Goal: Information Seeking & Learning: Learn about a topic

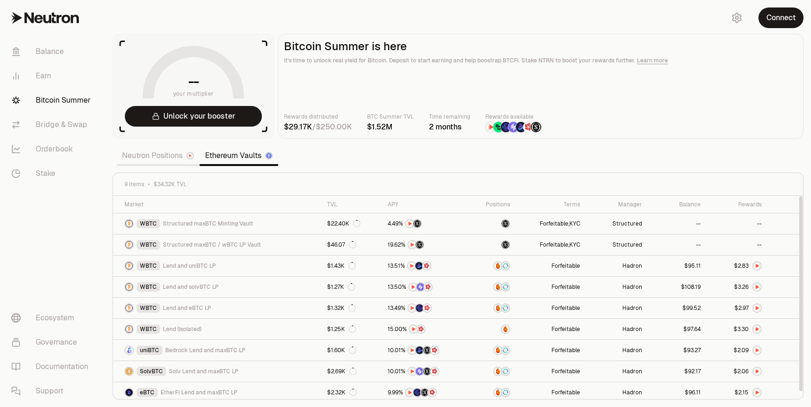
click at [350, 146] on section "-- your multiplier Unlock your booster Bitcoin Summer is here It's time to unlo…" at bounding box center [458, 203] width 706 height 407
click at [167, 151] on link "Neutron Positions" at bounding box center [157, 155] width 83 height 19
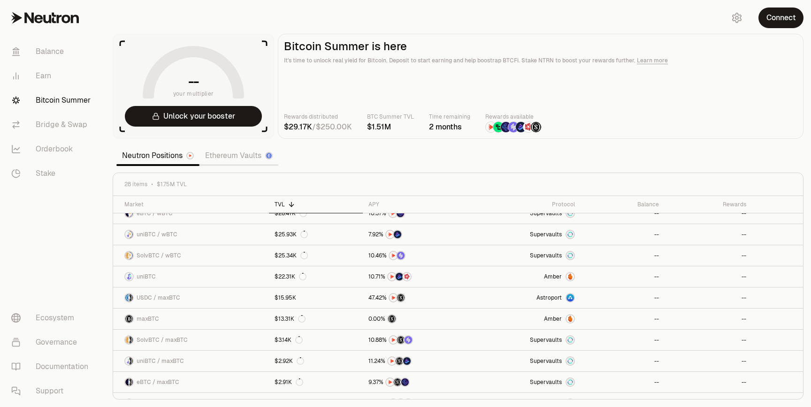
scroll to position [405, 0]
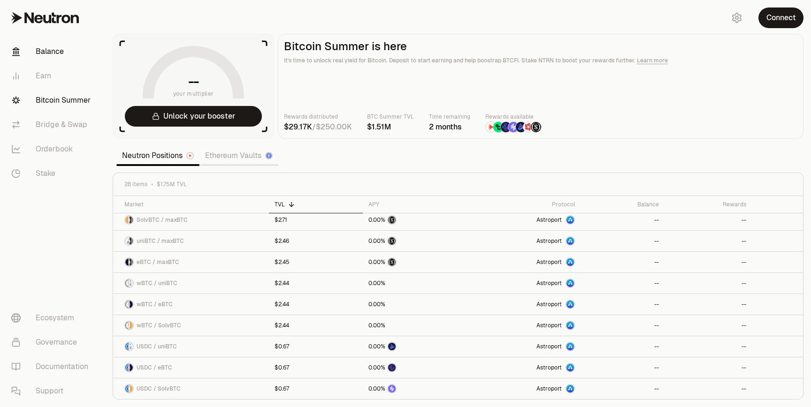
click at [50, 53] on link "Balance" at bounding box center [53, 51] width 98 height 24
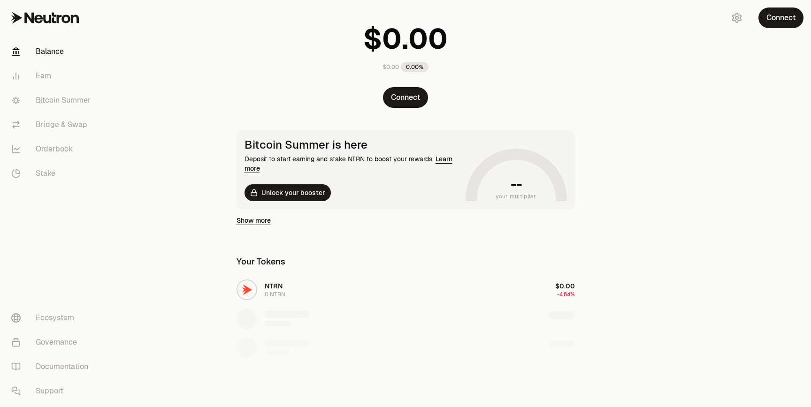
scroll to position [54, 0]
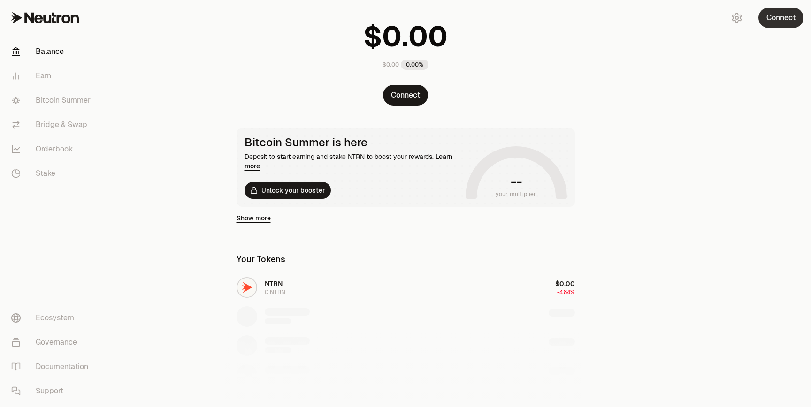
click at [787, 11] on button "Connect" at bounding box center [780, 18] width 45 height 21
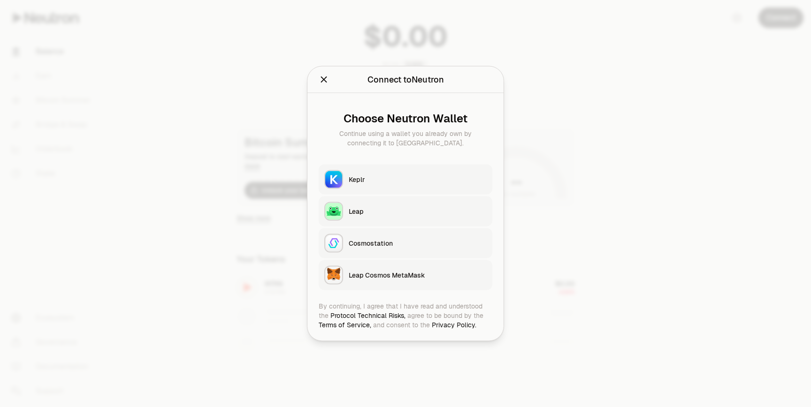
click at [350, 190] on button "Keplr" at bounding box center [406, 180] width 174 height 30
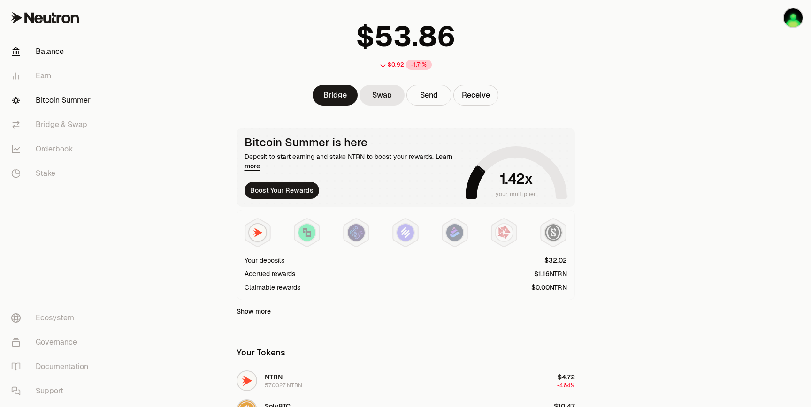
click at [43, 98] on link "Bitcoin Summer" at bounding box center [53, 100] width 98 height 24
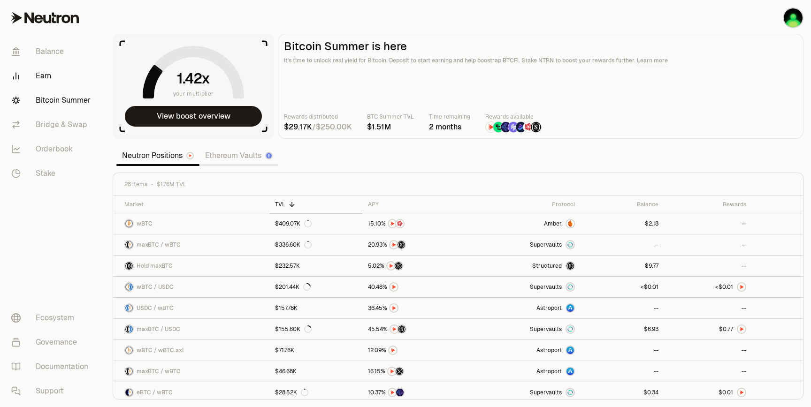
click at [36, 75] on link "Earn" at bounding box center [53, 76] width 98 height 24
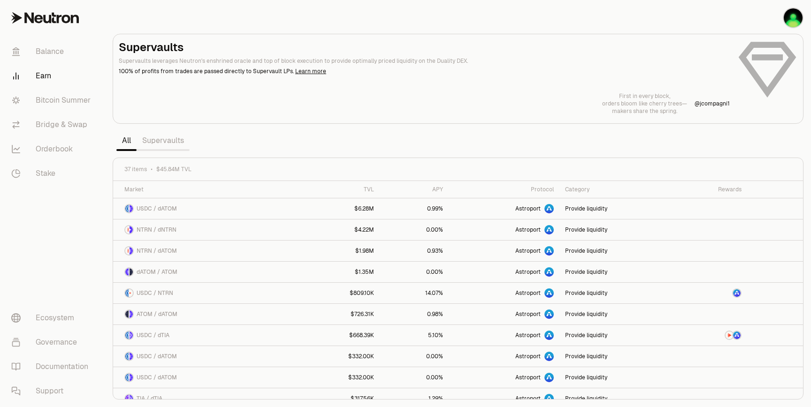
click at [168, 138] on link "Supervaults" at bounding box center [163, 140] width 53 height 19
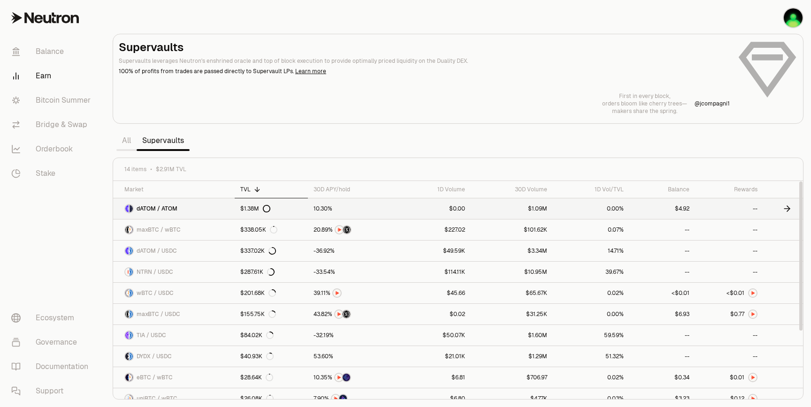
click at [288, 209] on link "$1.38M" at bounding box center [271, 208] width 73 height 21
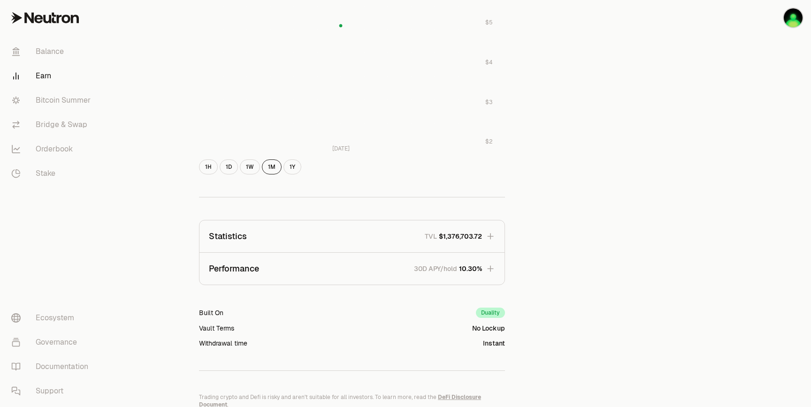
scroll to position [421, 0]
click at [463, 270] on span "10.30%" at bounding box center [470, 267] width 23 height 9
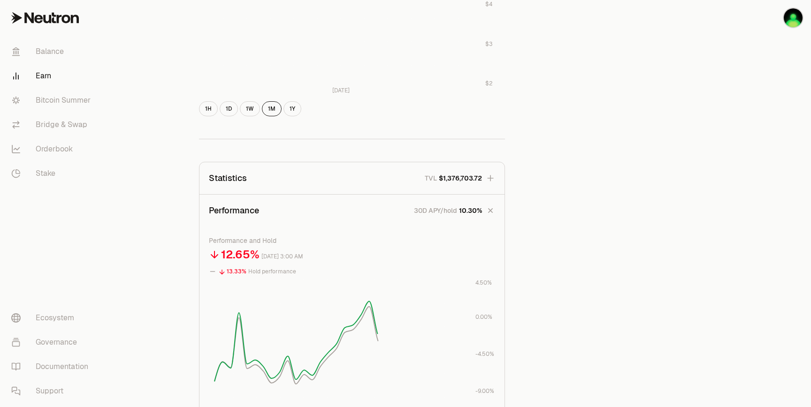
scroll to position [519, 0]
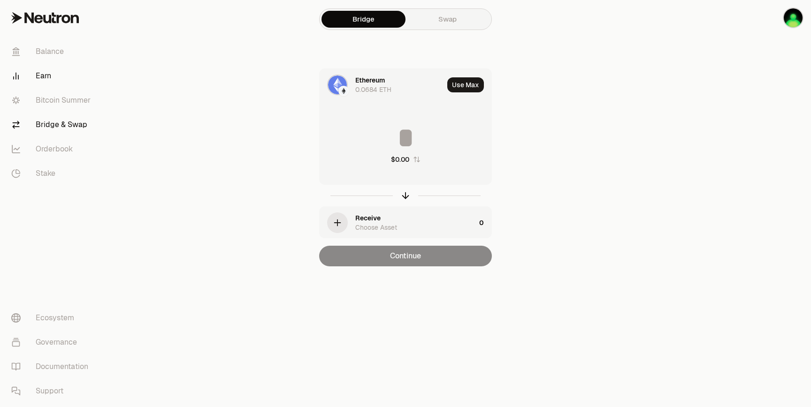
click at [40, 78] on link "Earn" at bounding box center [53, 76] width 98 height 24
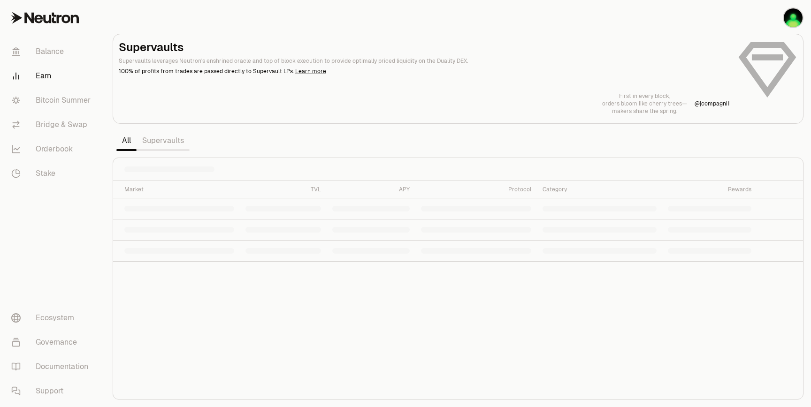
click at [171, 145] on link "Supervaults" at bounding box center [163, 140] width 53 height 19
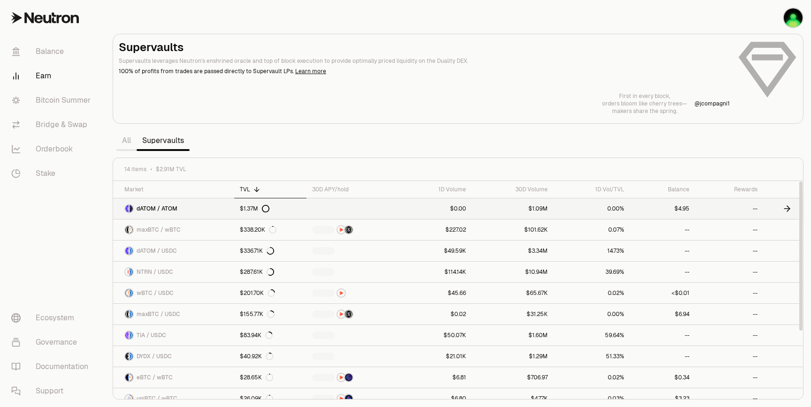
click at [300, 210] on link "$1.37M" at bounding box center [270, 208] width 72 height 21
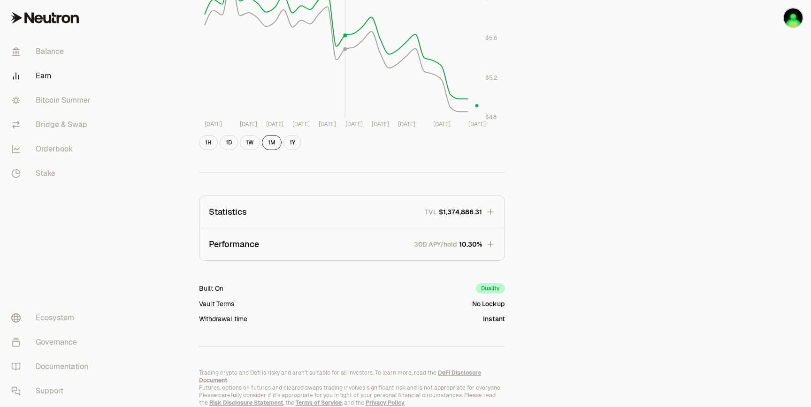
scroll to position [470, 0]
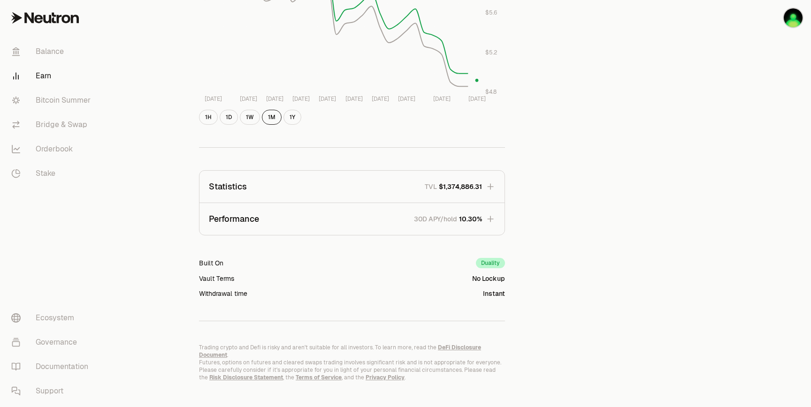
click at [328, 222] on button "Performance 30D APY/hold 10.30%" at bounding box center [351, 219] width 305 height 32
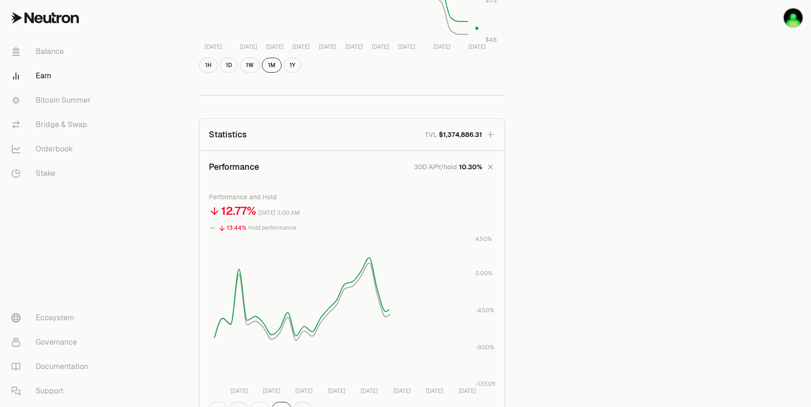
scroll to position [559, 0]
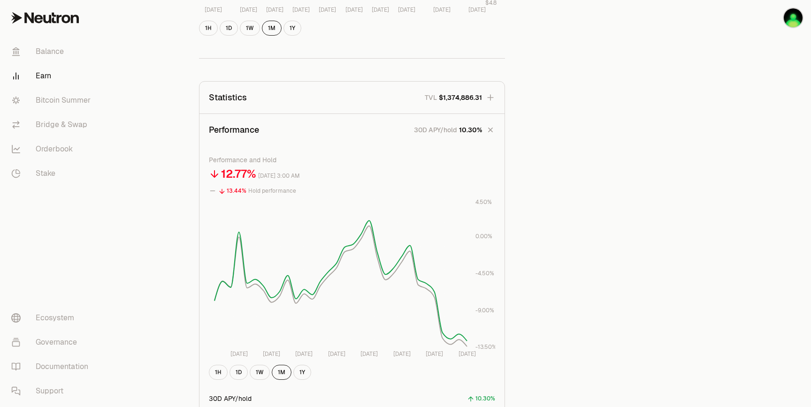
click at [488, 102] on button "Statistics TVL $1,374,886.31" at bounding box center [351, 98] width 305 height 32
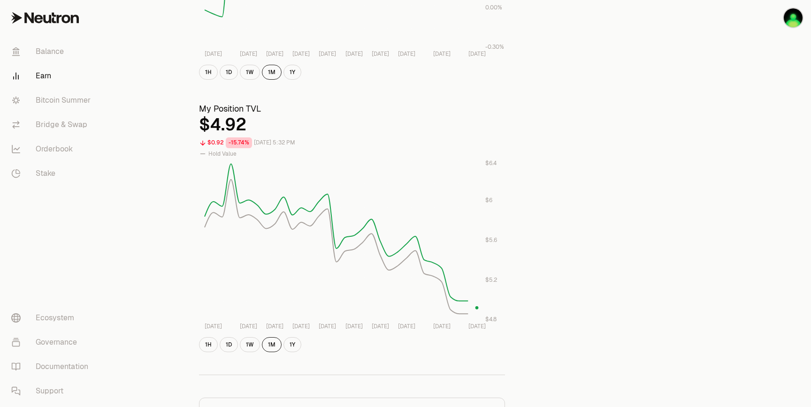
scroll to position [0, 0]
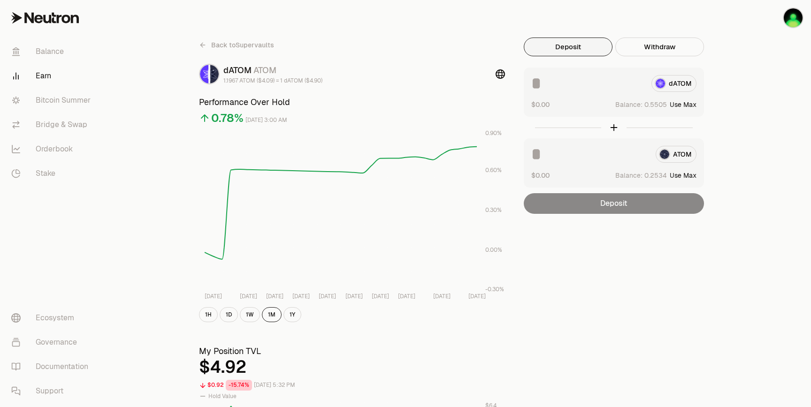
click at [203, 43] on icon at bounding box center [203, 45] width 8 height 8
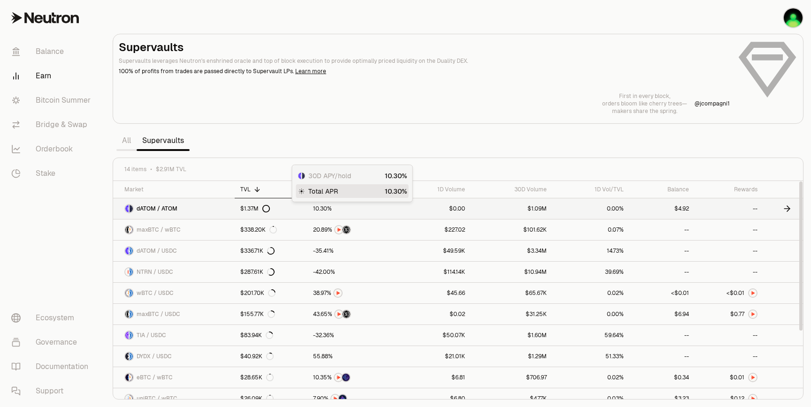
click at [316, 206] on span "0" at bounding box center [317, 209] width 4 height 7
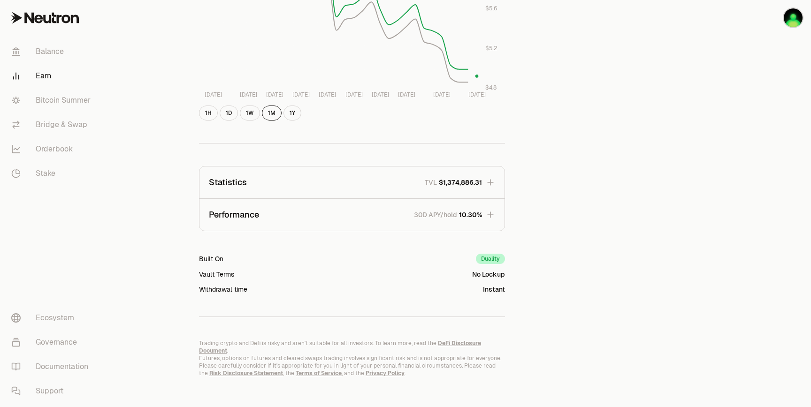
click at [341, 212] on button "Performance 30D APY/hold 10.30%" at bounding box center [351, 215] width 305 height 32
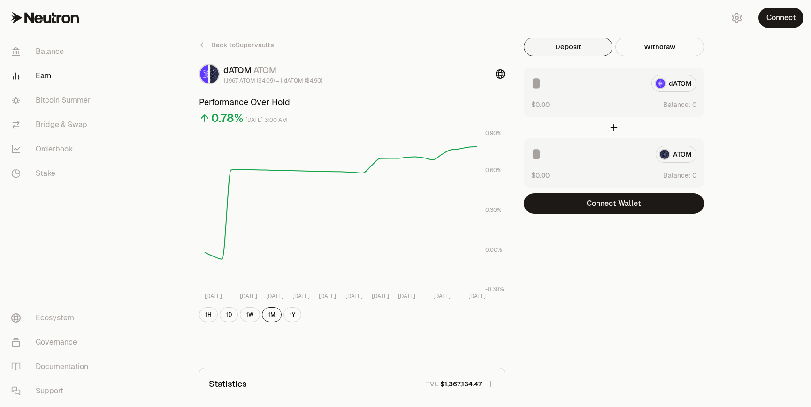
click at [199, 40] on link "Back to Supervaults" at bounding box center [236, 45] width 75 height 15
